Goal: Task Accomplishment & Management: Manage account settings

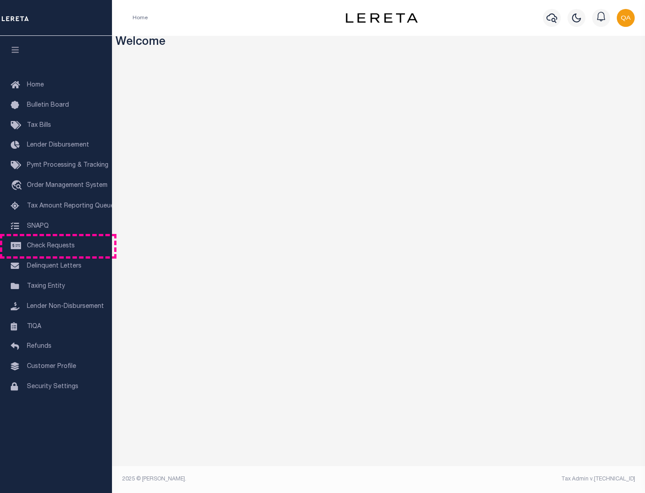
click at [56, 246] on span "Check Requests" at bounding box center [51, 246] width 48 height 6
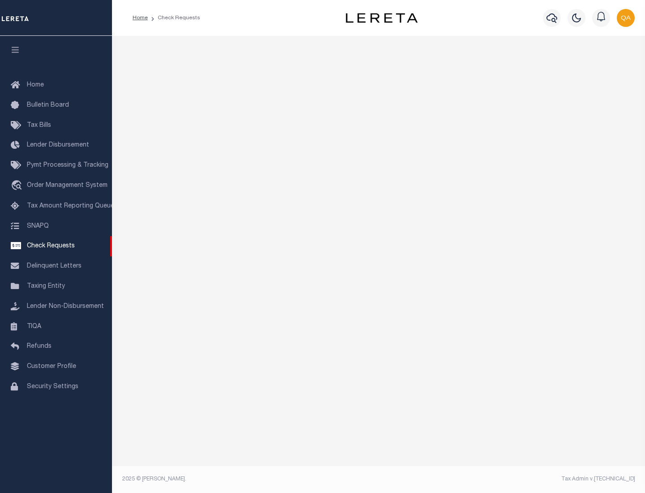
select select "50"
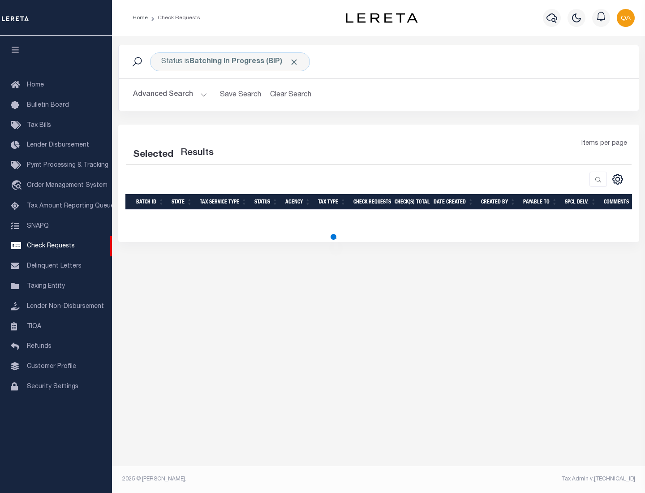
select select "50"
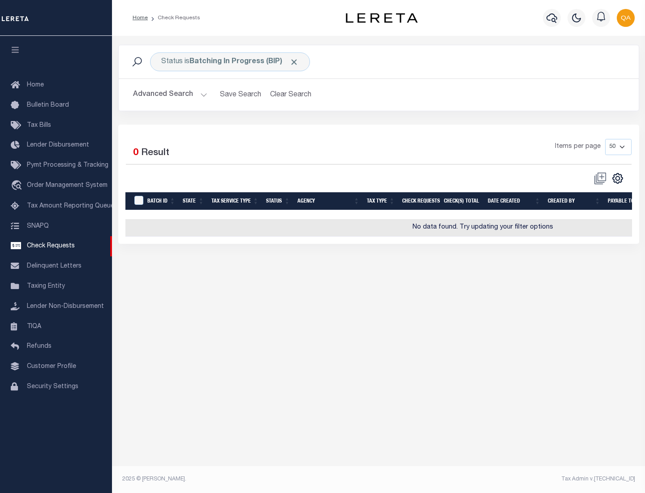
click at [294, 62] on span "Click to Remove" at bounding box center [293, 61] width 9 height 9
